Goal: Information Seeking & Learning: Learn about a topic

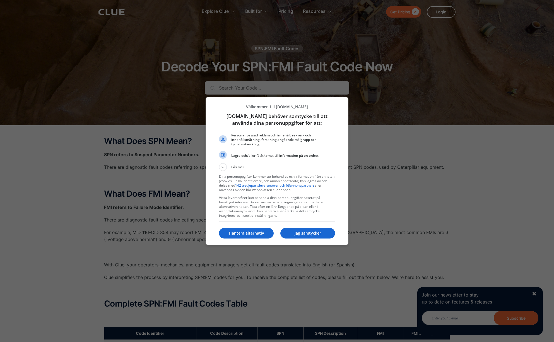
click at [180, 186] on div at bounding box center [277, 171] width 554 height 342
click at [398, 204] on div at bounding box center [277, 171] width 554 height 342
click at [159, 228] on div at bounding box center [277, 171] width 554 height 342
click at [302, 234] on p "Jag samtycker" at bounding box center [307, 233] width 55 height 6
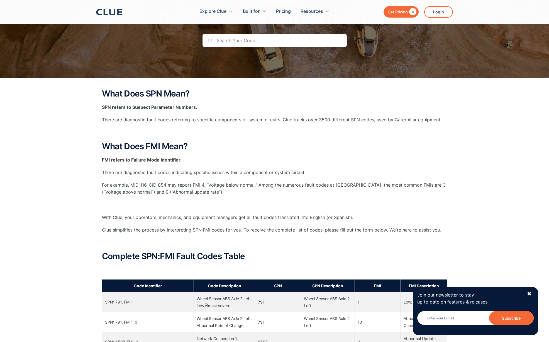
scroll to position [56, 0]
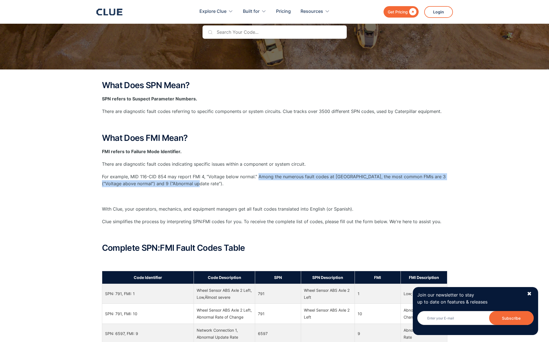
drag, startPoint x: 261, startPoint y: 179, endPoint x: 343, endPoint y: 181, distance: 81.4
click at [343, 181] on p "For example, MID 116-CID 854 may report FMI 4, “Voltage below normal.” Among th…" at bounding box center [275, 180] width 346 height 14
drag, startPoint x: 343, startPoint y: 181, endPoint x: 340, endPoint y: 181, distance: 3.4
click at [342, 181] on p "For example, MID 116-CID 854 may report FMI 4, “Voltage below normal.” Among th…" at bounding box center [275, 180] width 346 height 14
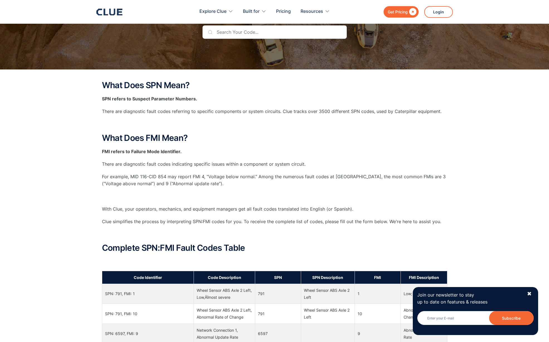
drag, startPoint x: 317, startPoint y: 185, endPoint x: 299, endPoint y: 185, distance: 18.1
click at [316, 185] on p "For example, MID 116-CID 854 may report FMI 4, “Voltage below normal.” Among th…" at bounding box center [275, 180] width 346 height 14
drag, startPoint x: 294, startPoint y: 185, endPoint x: 283, endPoint y: 184, distance: 11.2
click at [290, 184] on p "For example, MID 116-CID 854 may report FMI 4, “Voltage below normal.” Among th…" at bounding box center [275, 180] width 346 height 14
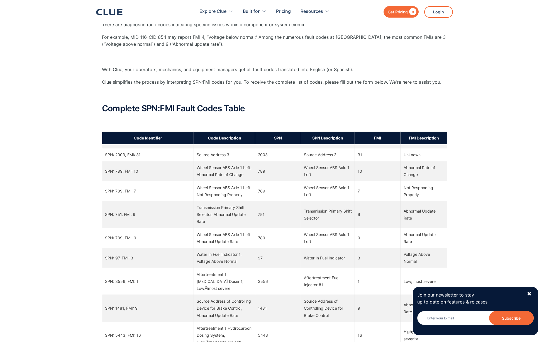
scroll to position [0, 0]
